Goal: Find specific page/section: Find specific page/section

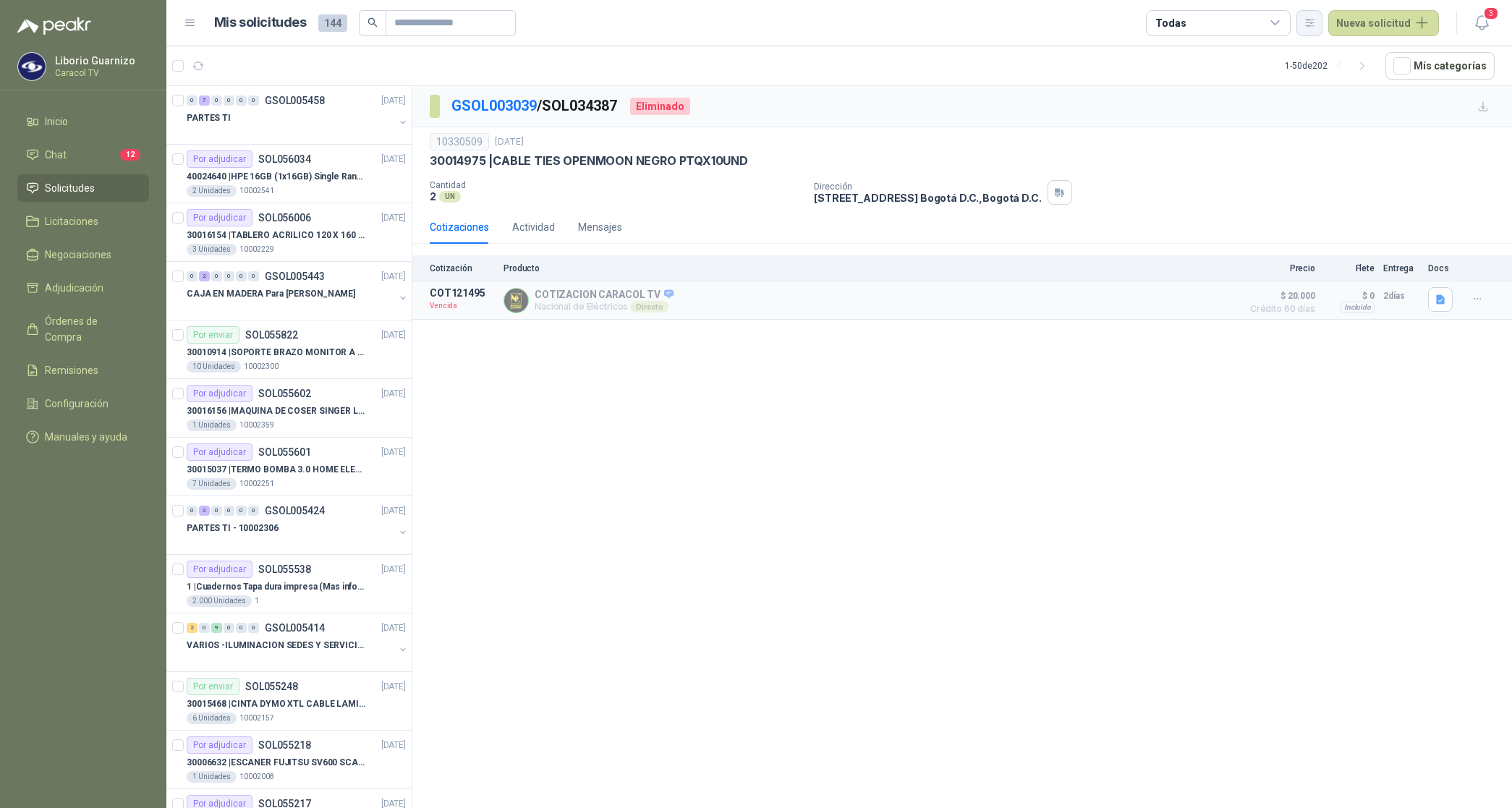
click at [1310, 26] on icon "button" at bounding box center [1310, 23] width 13 height 13
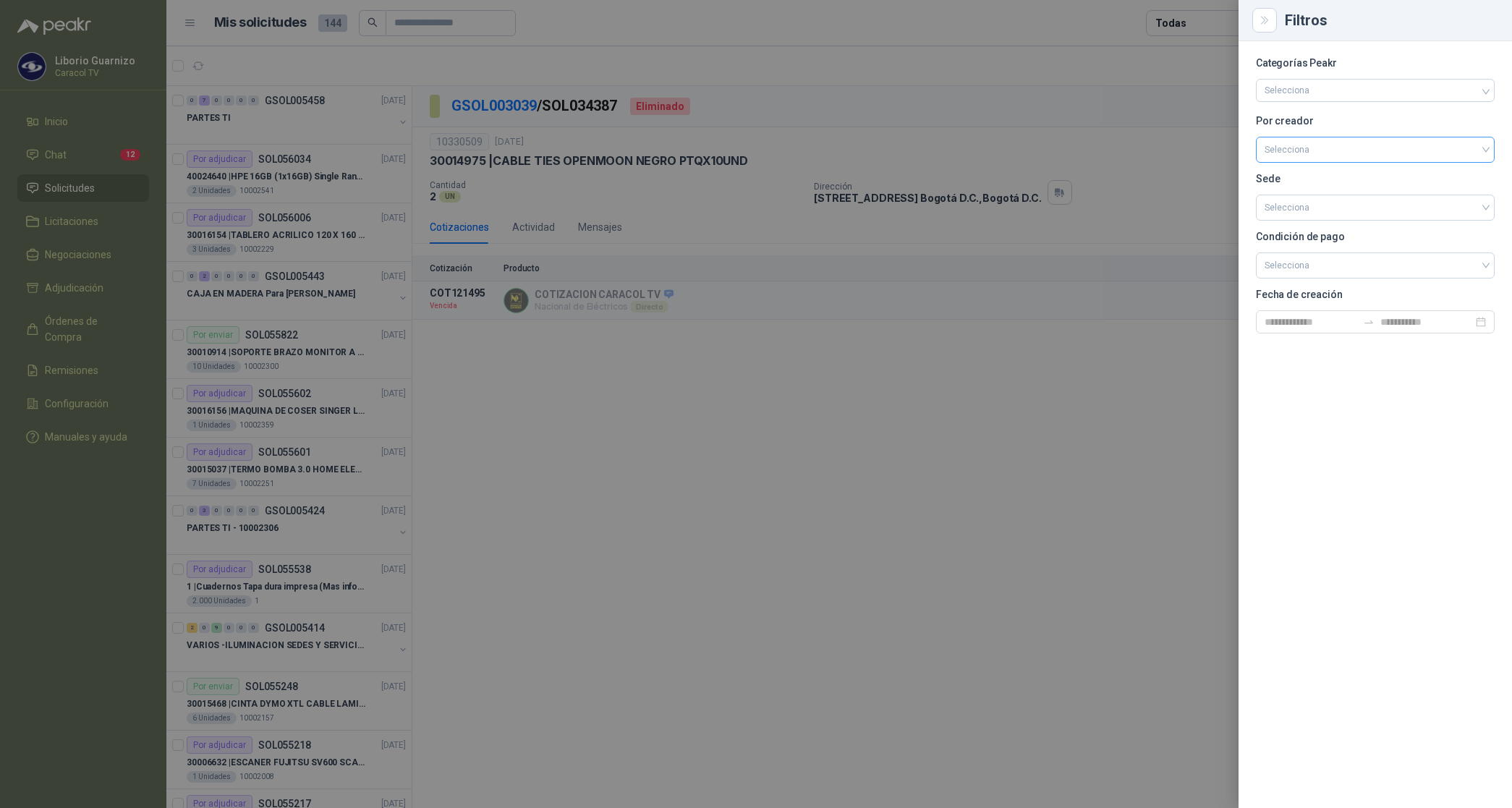
click at [1297, 149] on input "search" at bounding box center [1376, 149] width 222 height 22
click at [1317, 232] on div "[PERSON_NAME]" at bounding box center [1375, 226] width 216 height 16
click at [1196, 22] on div at bounding box center [756, 404] width 1512 height 808
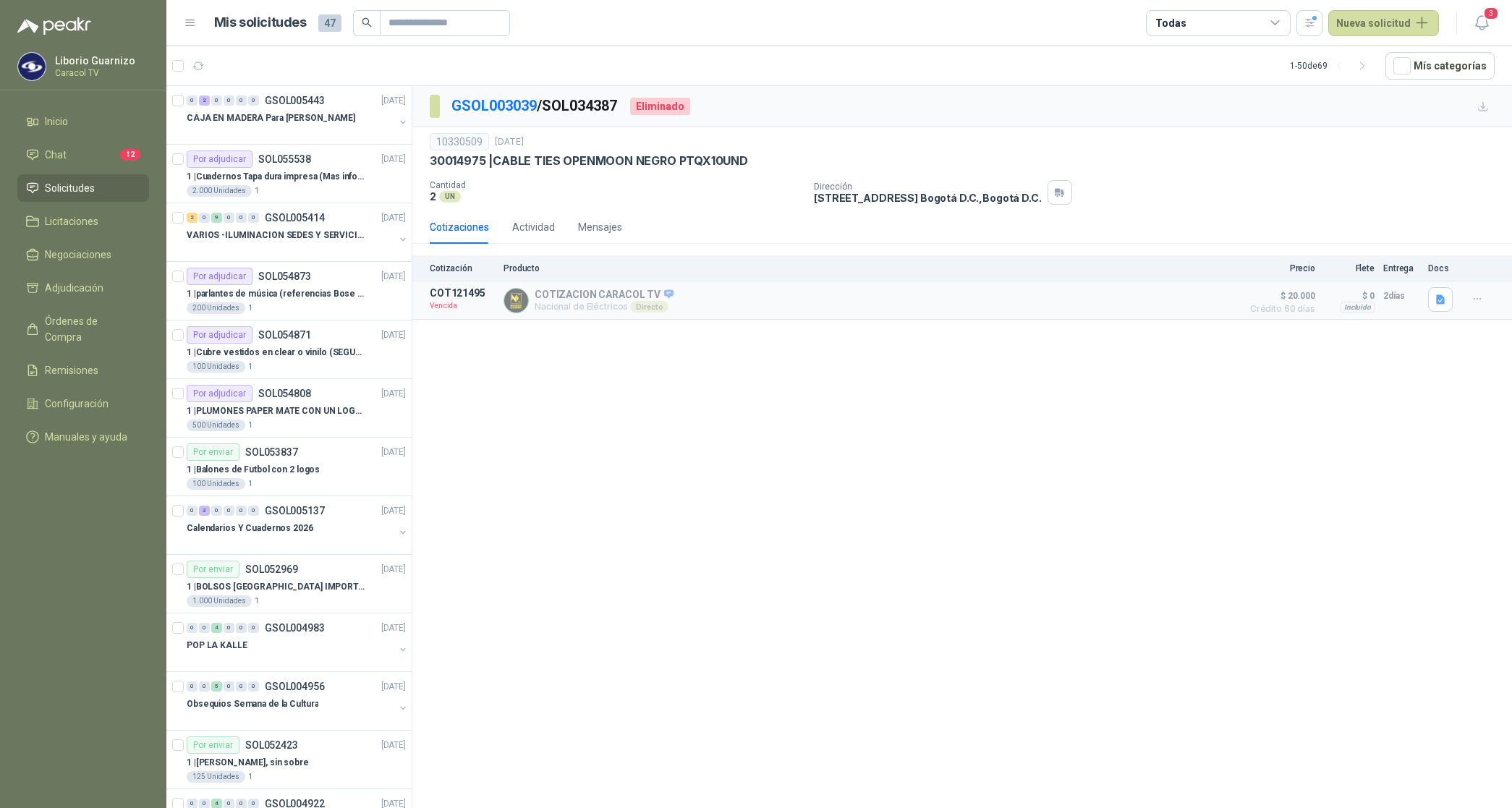
click at [1196, 22] on div "Todas" at bounding box center [1218, 23] width 144 height 26
click at [1200, 76] on button "2 Por cotizar" at bounding box center [1223, 83] width 132 height 23
click at [1213, 110] on div "11 Por adjudicar" at bounding box center [1202, 108] width 79 height 12
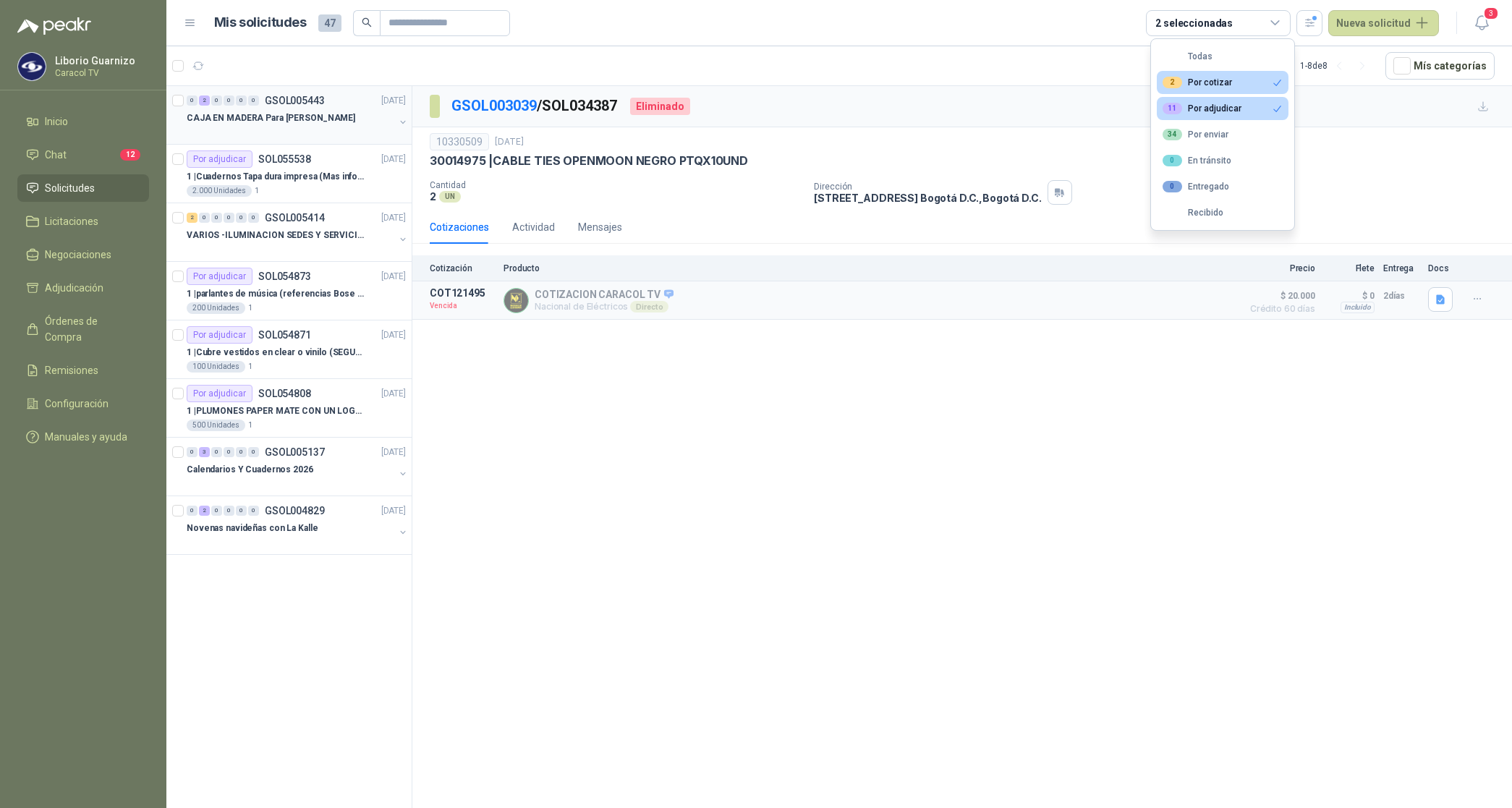
click at [269, 117] on p "CAJA EN MADERA Para [PERSON_NAME]" at bounding box center [271, 118] width 169 height 13
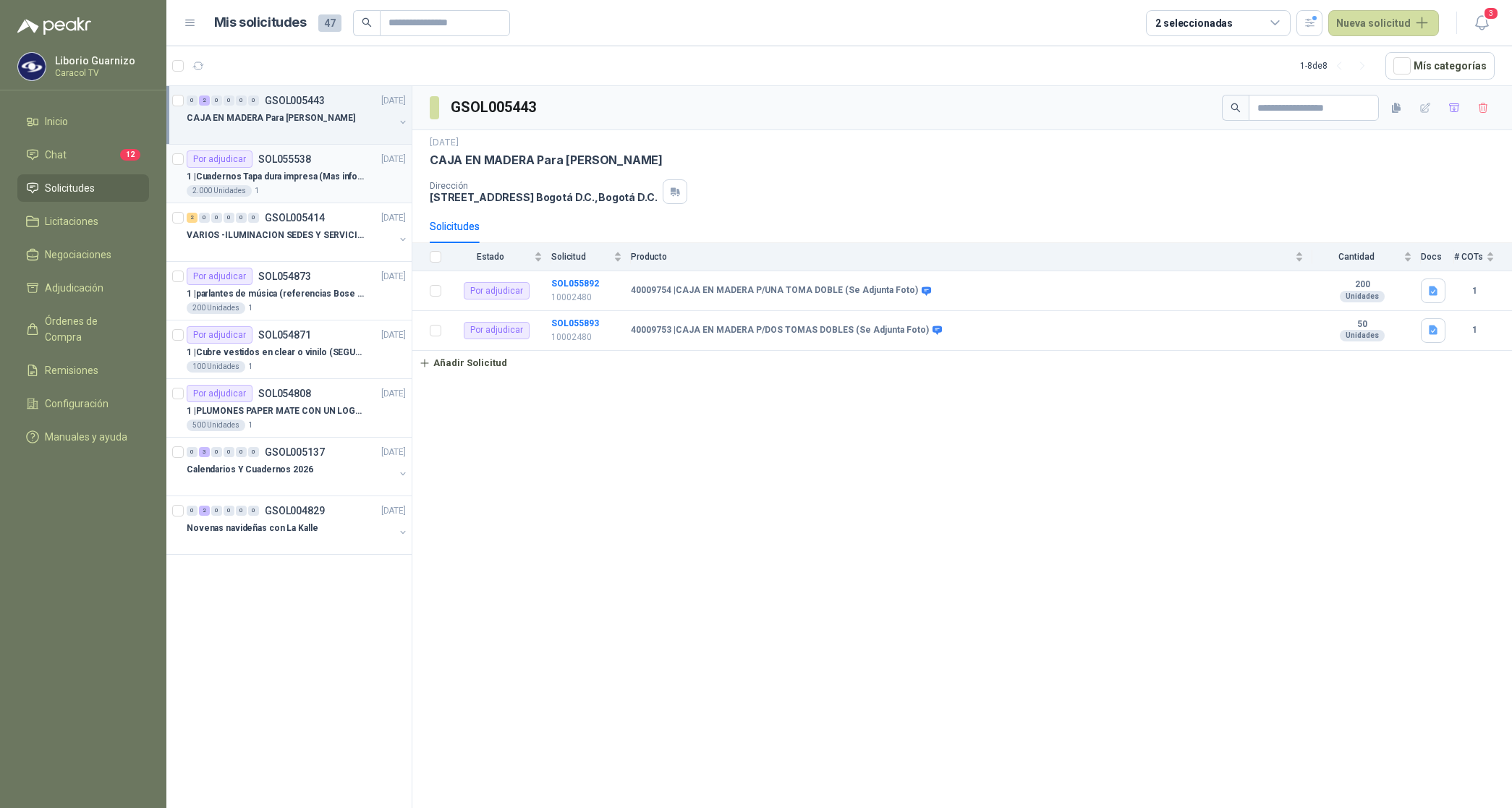
click at [315, 178] on p "1 | Cuadernos Tapa dura impresa (Mas informacion en el adjunto)" at bounding box center [277, 177] width 180 height 13
